Goal: Obtain resource: Download file/media

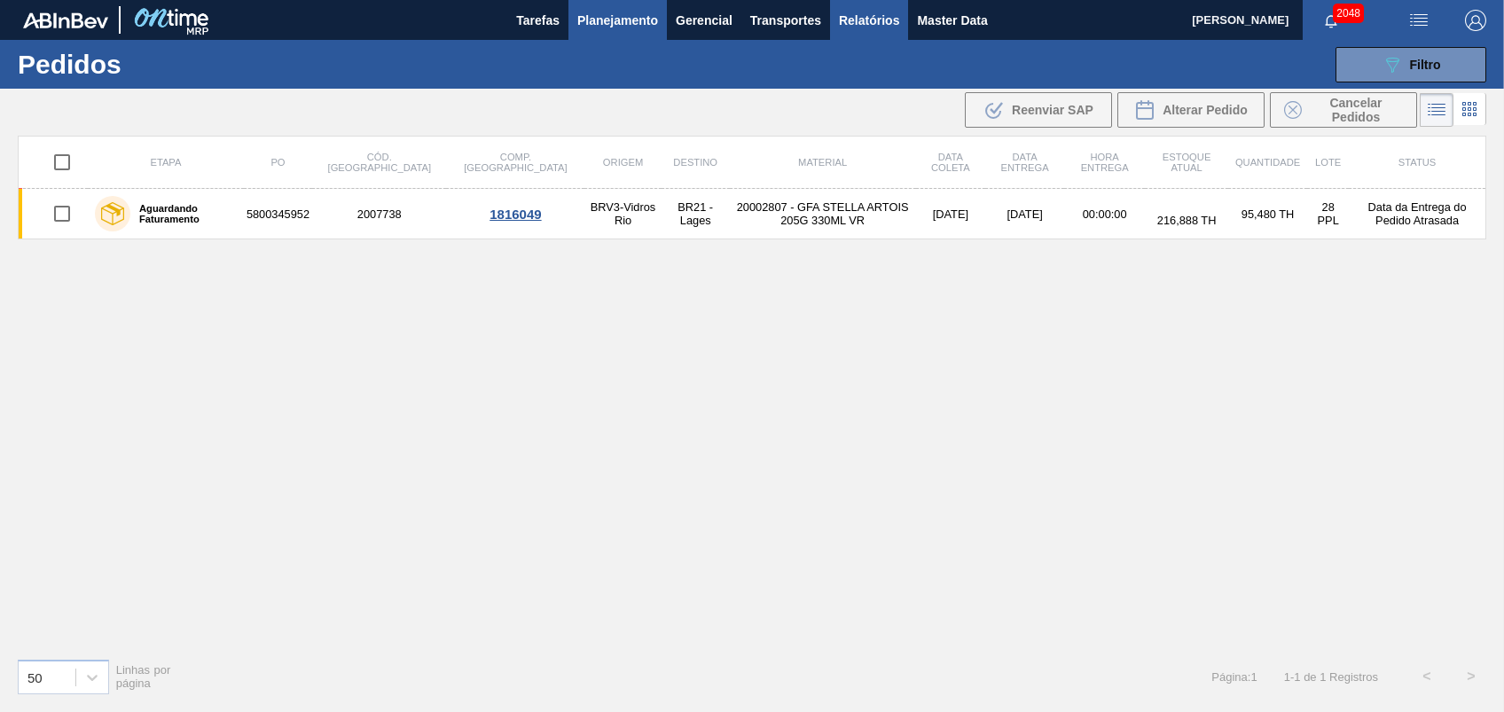
click at [834, 12] on button "Relatórios" at bounding box center [869, 20] width 78 height 40
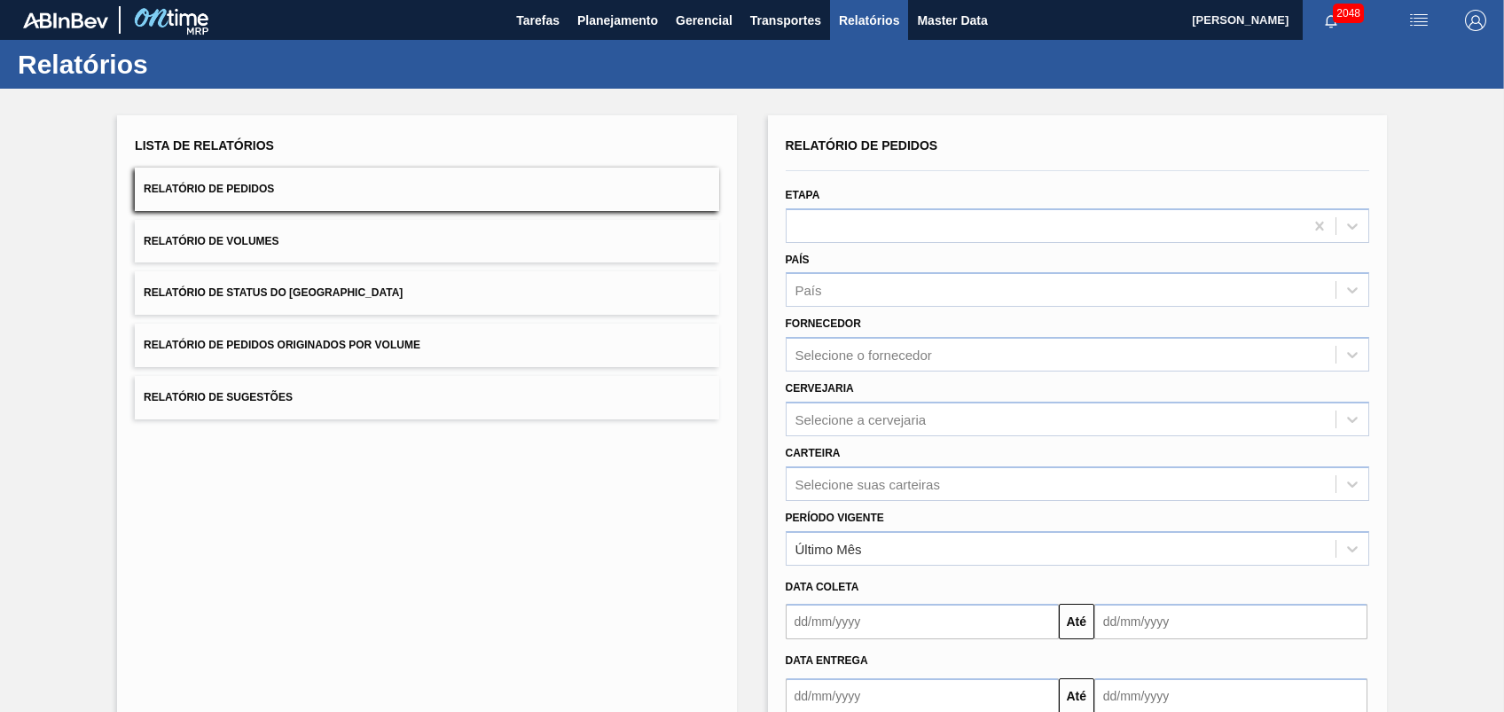
click at [343, 346] on span "Relatório de Pedidos Originados por Volume" at bounding box center [282, 345] width 277 height 12
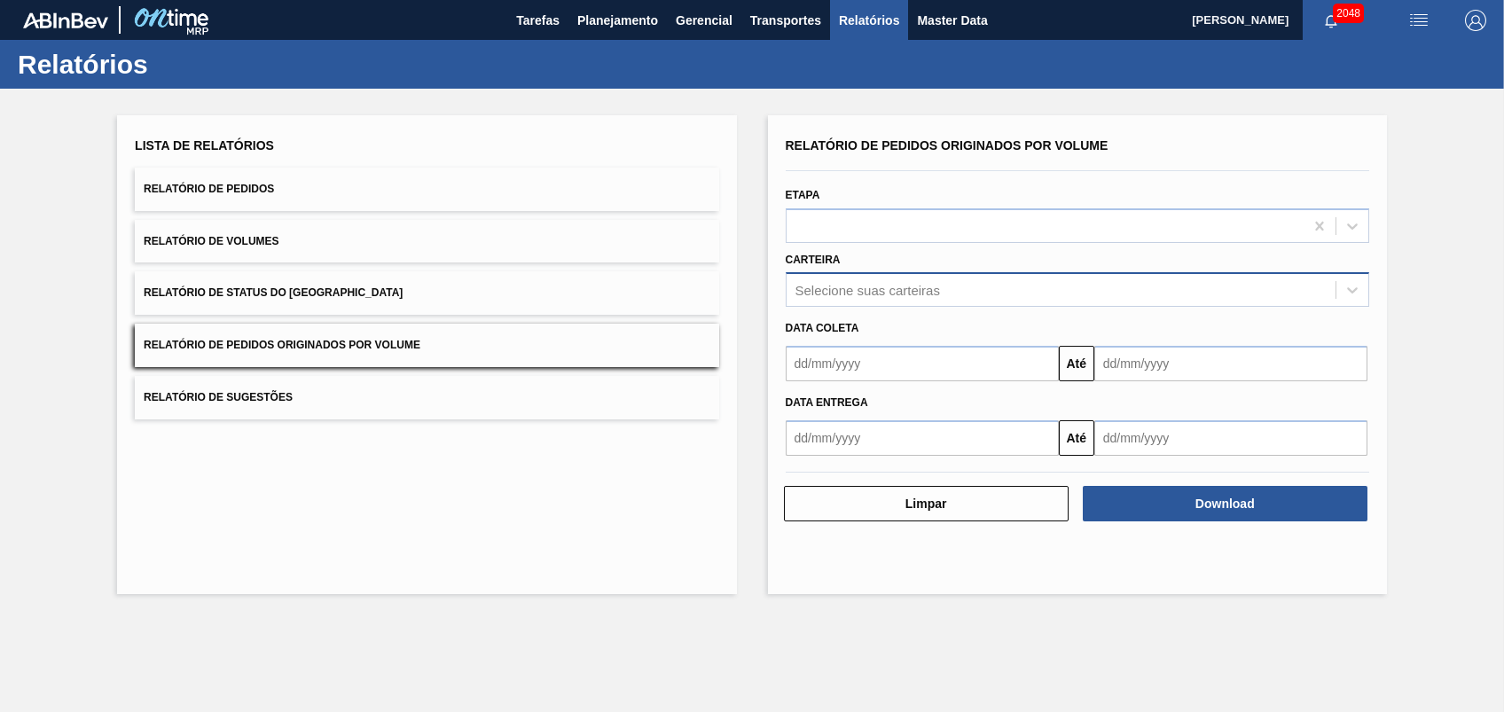
click at [852, 284] on div "Selecione suas carteiras" at bounding box center [867, 290] width 145 height 15
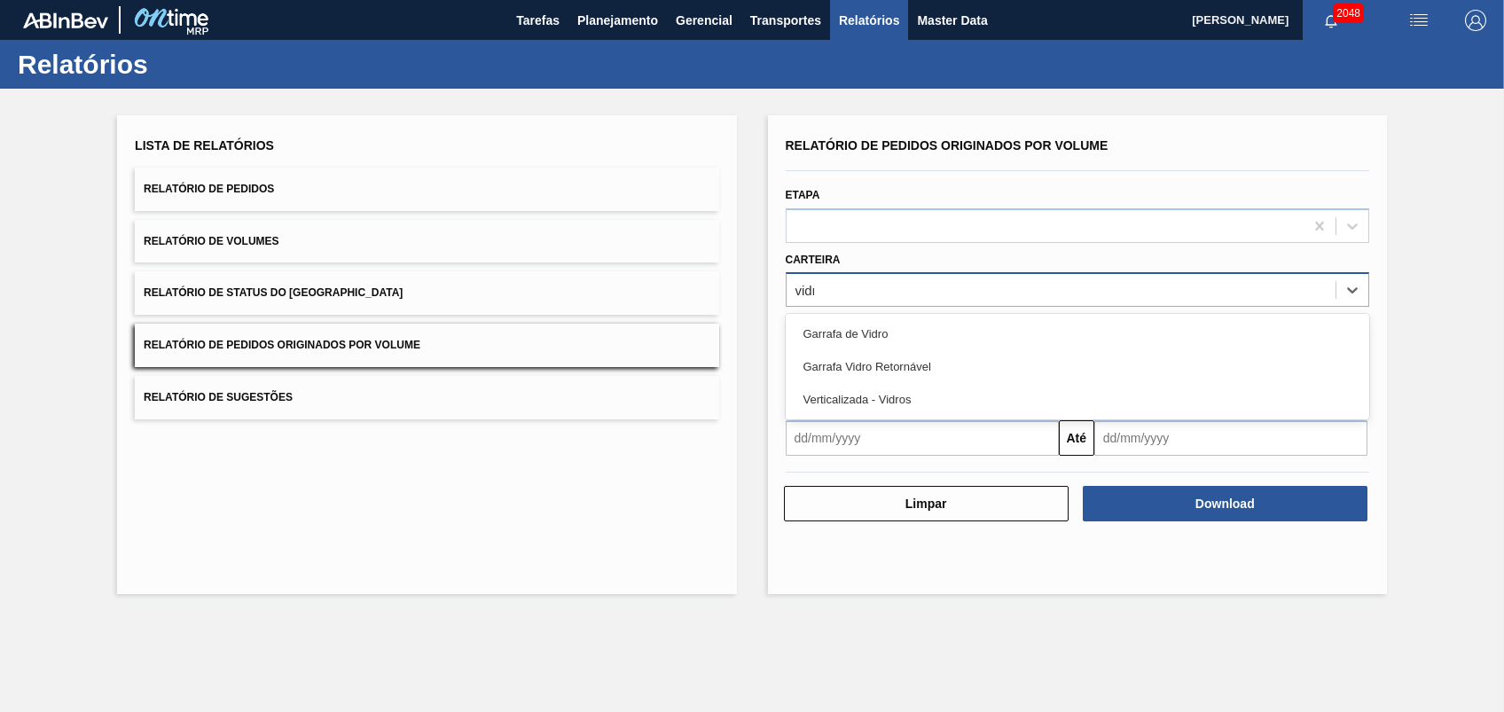
type input "vidro"
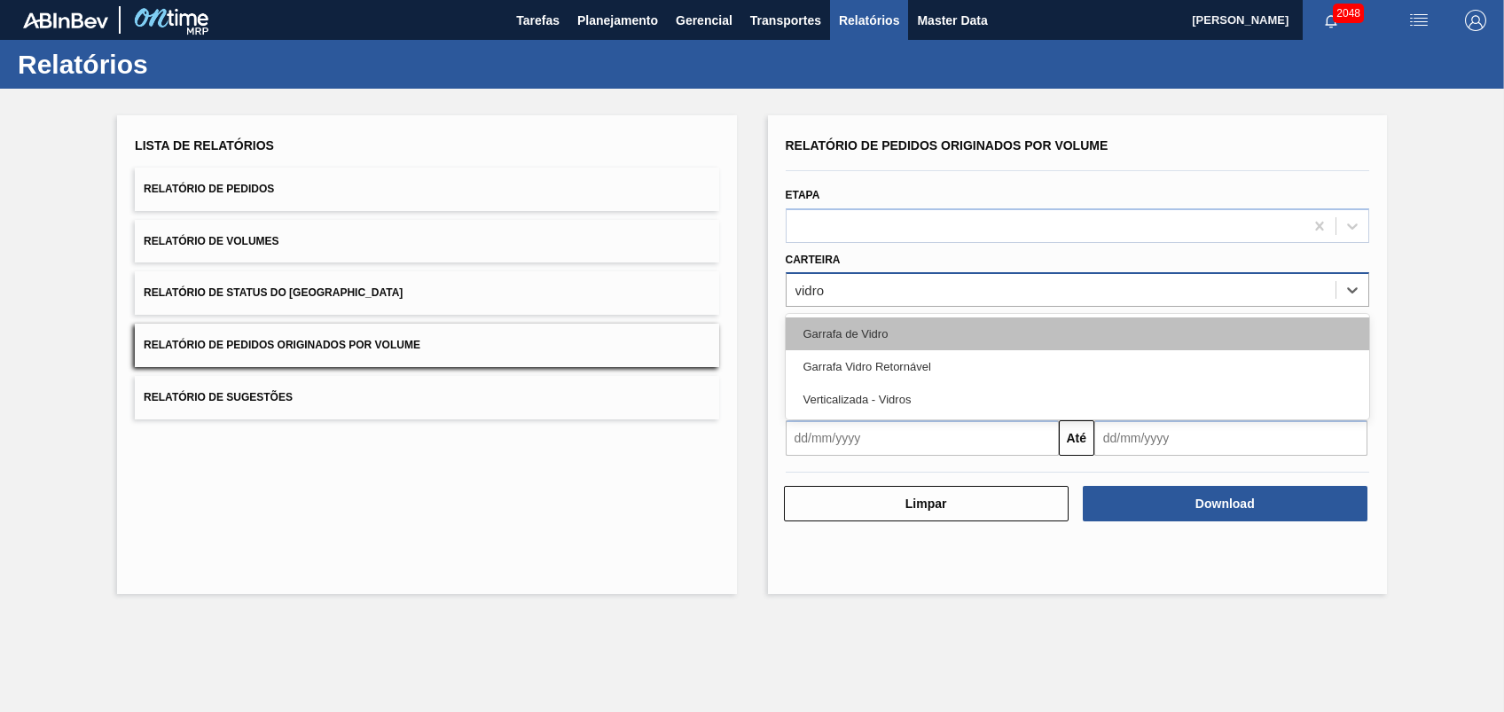
click at [823, 324] on div "Garrafa de Vidro" at bounding box center [1078, 333] width 584 height 33
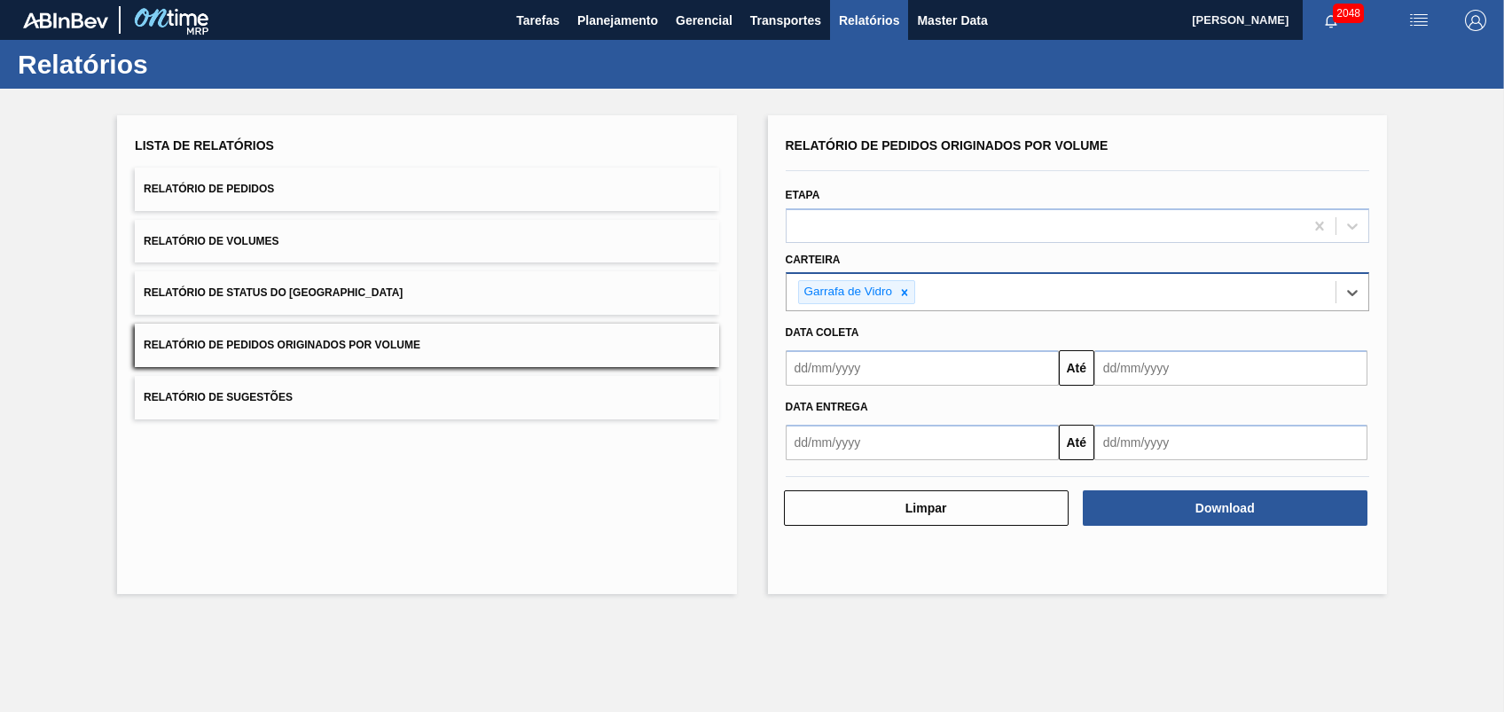
click at [852, 369] on input "text" at bounding box center [922, 367] width 273 height 35
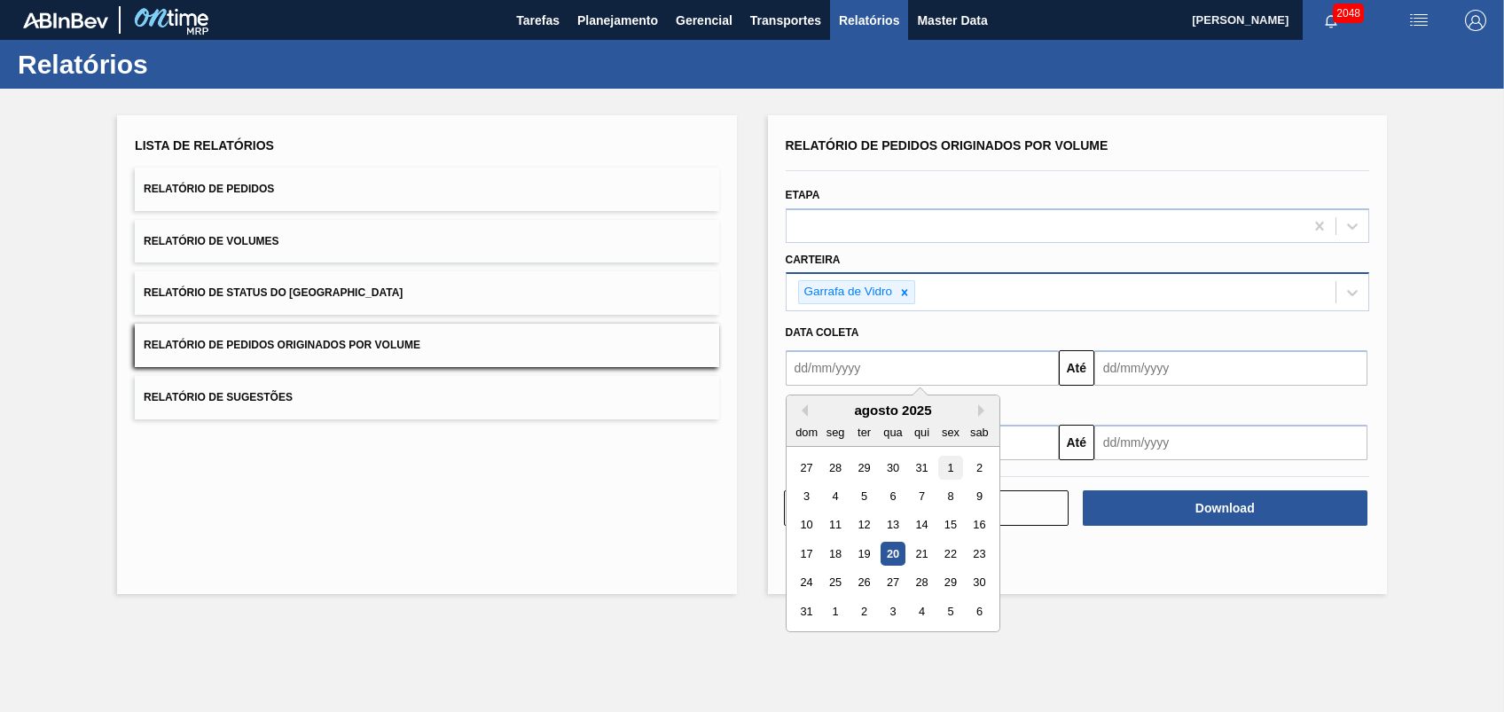
click at [852, 475] on div "1" at bounding box center [950, 468] width 24 height 24
type input "[DATE]"
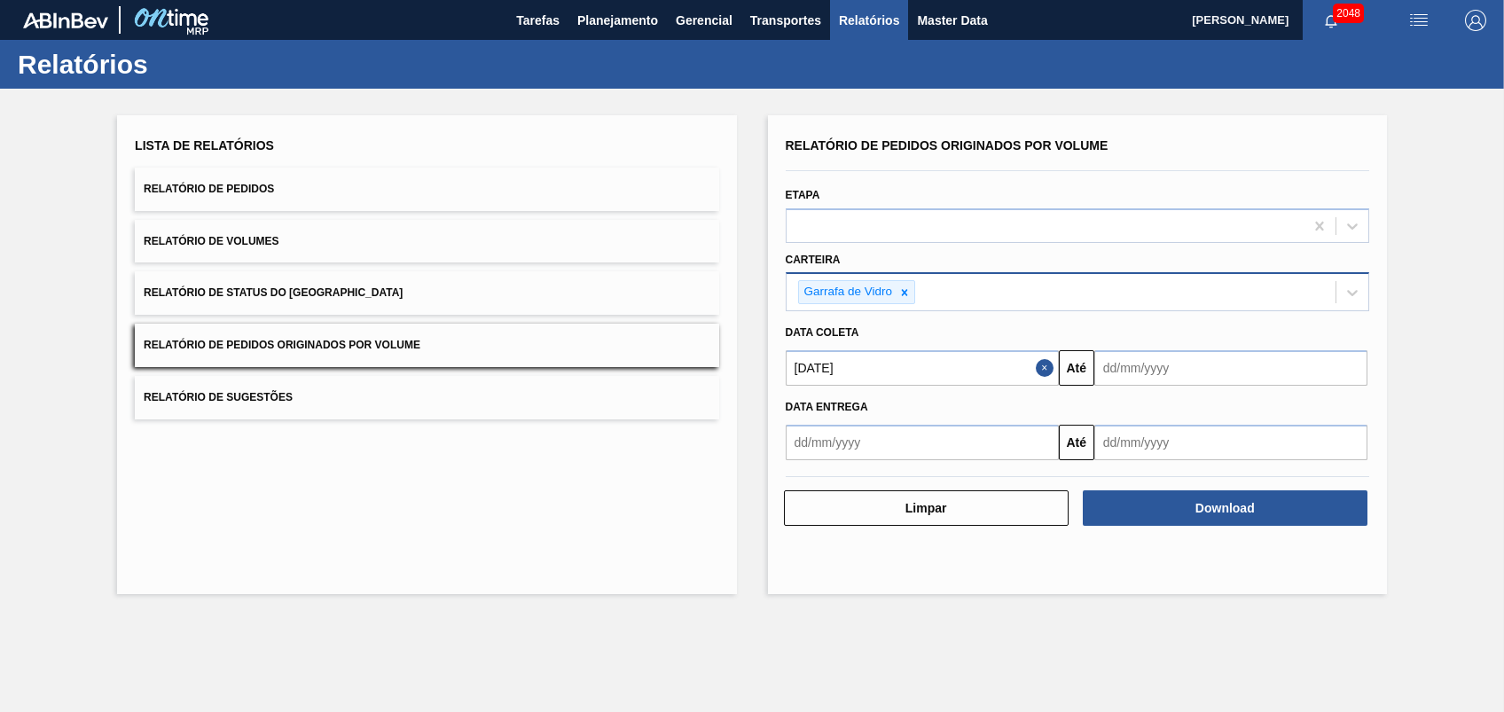
click at [852, 383] on input "text" at bounding box center [1230, 367] width 273 height 35
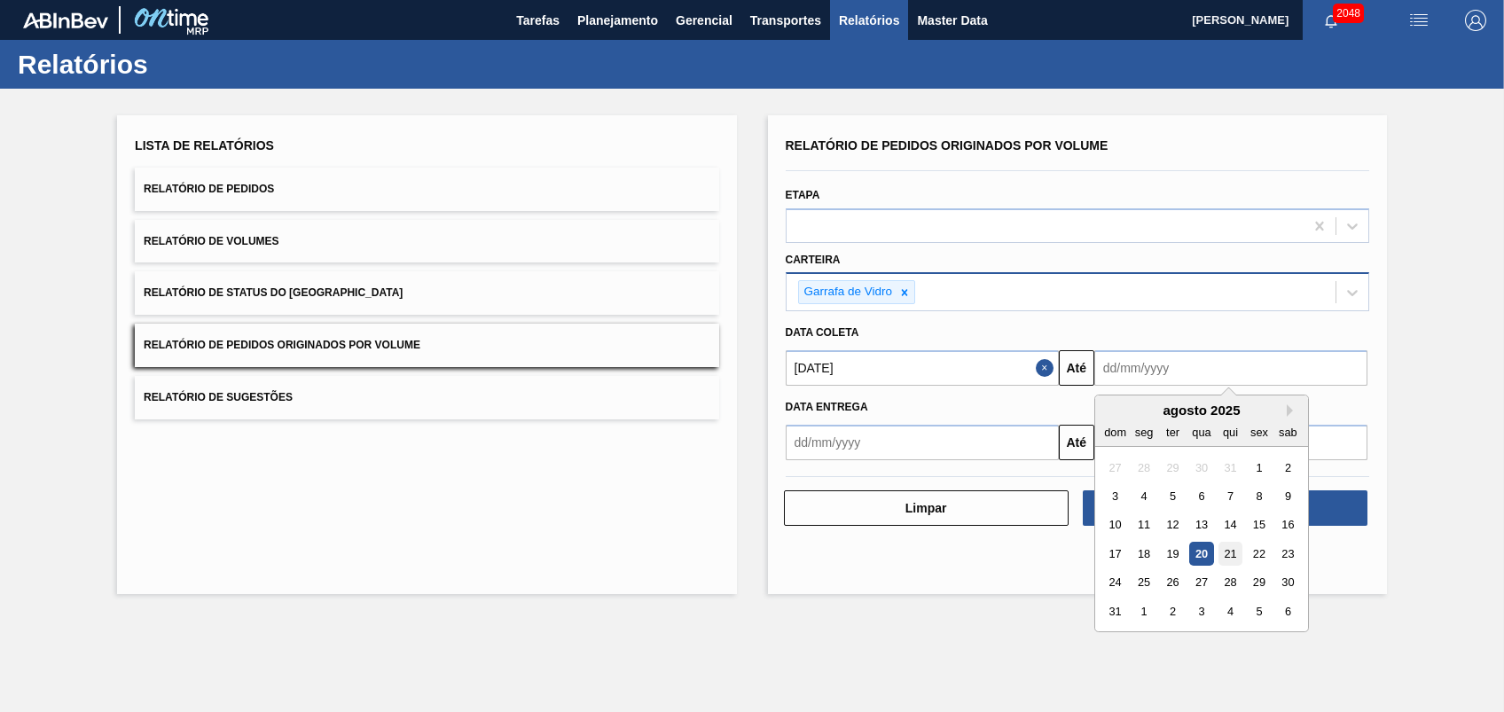
click at [852, 552] on div "21" at bounding box center [1230, 554] width 24 height 24
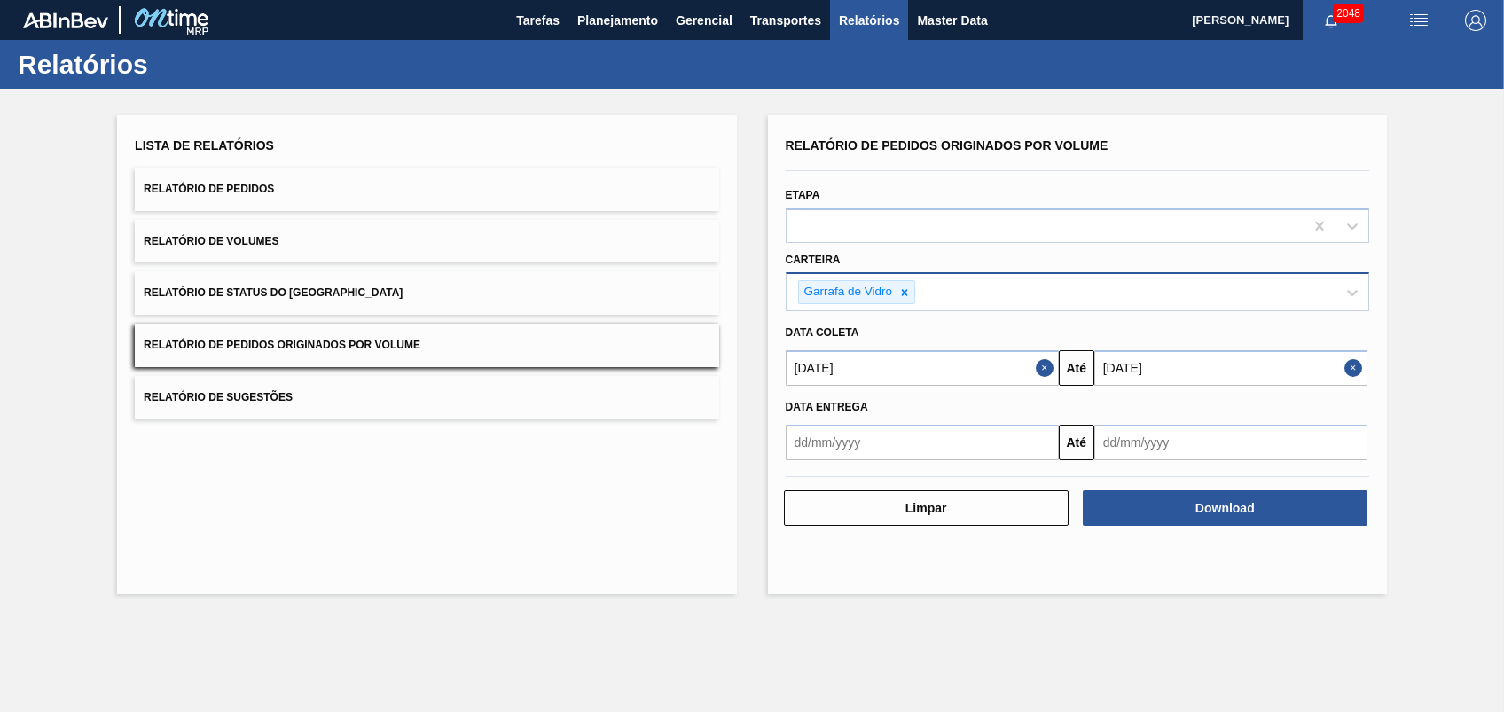
type input "[DATE]"
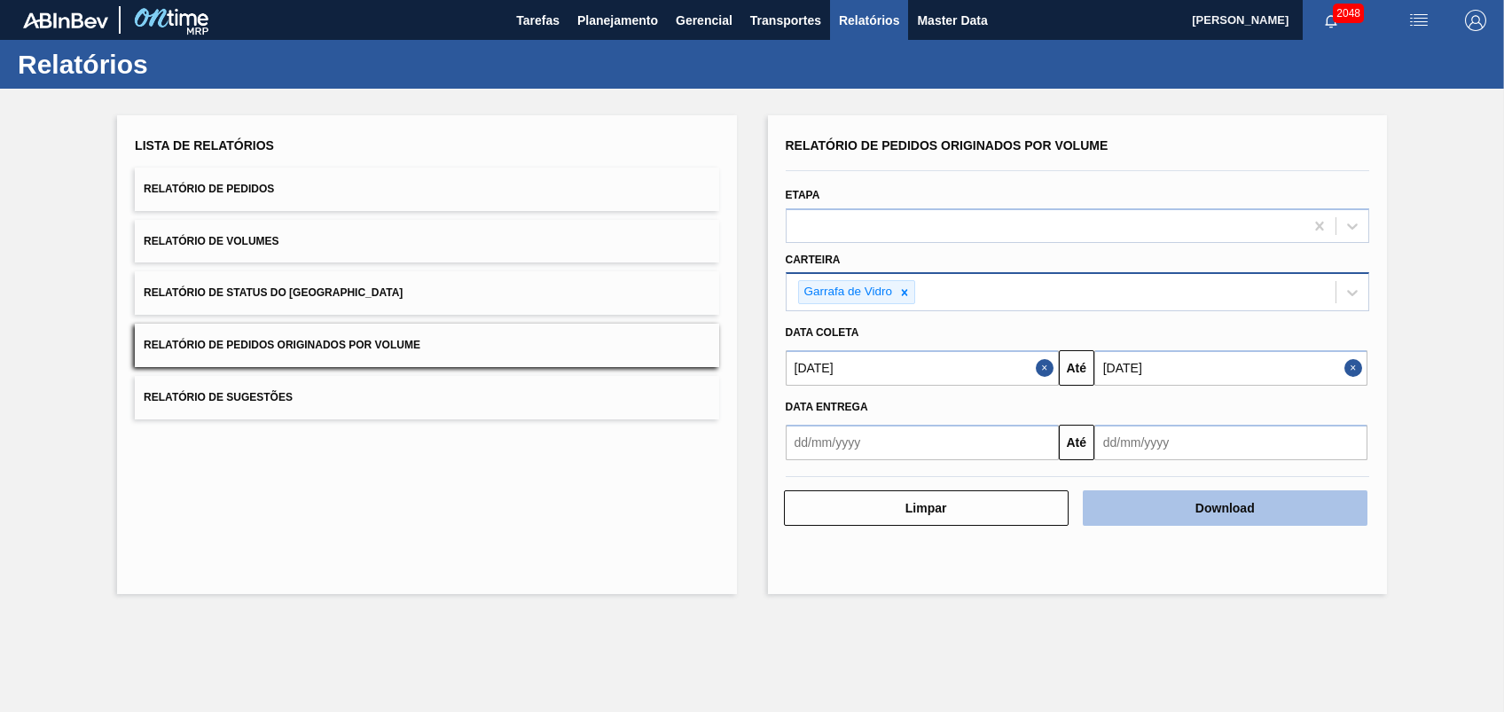
click at [852, 504] on button "Download" at bounding box center [1225, 507] width 285 height 35
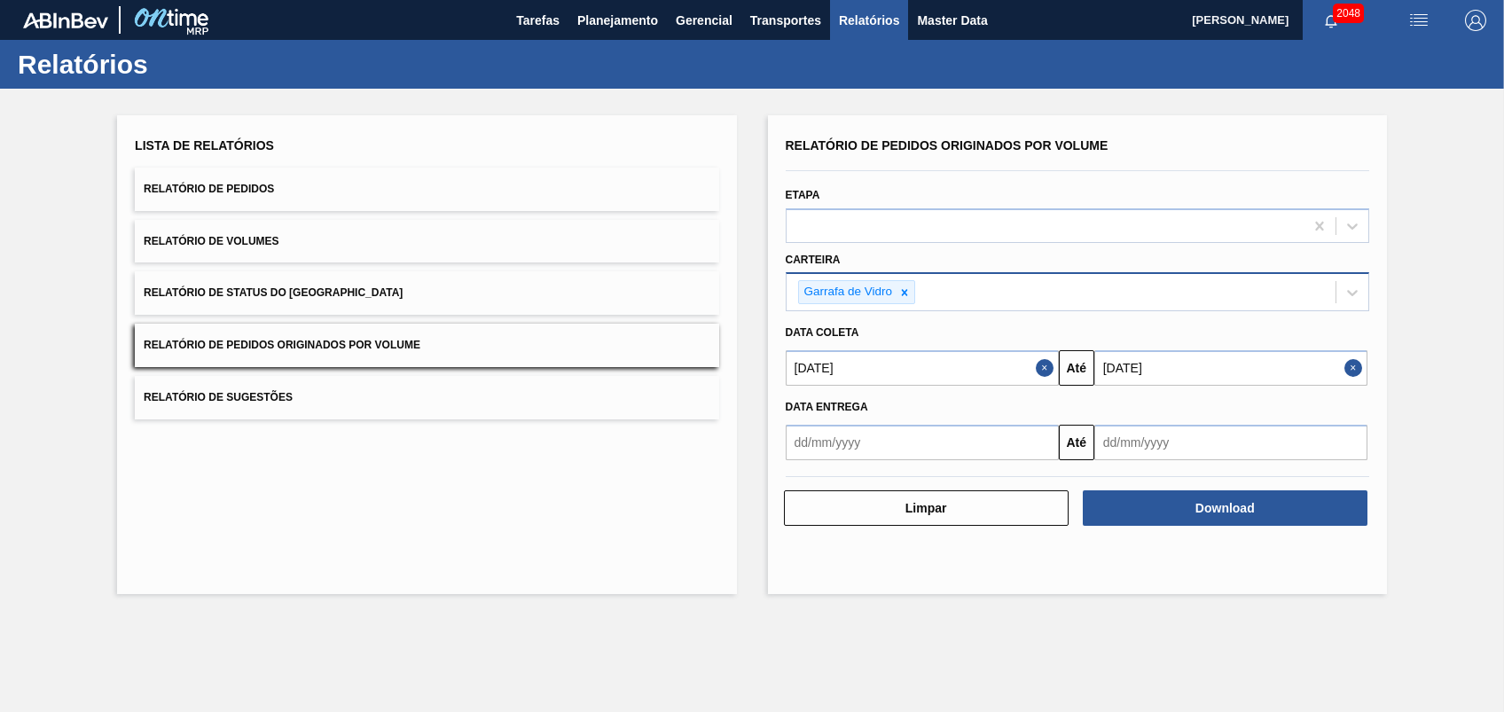
click at [542, 492] on div "Lista de Relatórios Relatório de Pedidos Relatório de Volumes Relatório de Stat…" at bounding box center [426, 354] width 619 height 479
